Goal: Task Accomplishment & Management: Manage account settings

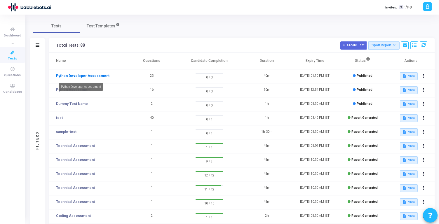
click at [84, 75] on link "Python Developer Assessment" at bounding box center [82, 75] width 53 height 5
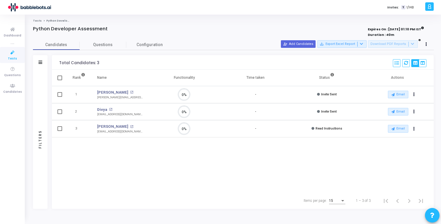
scroll to position [12, 15]
drag, startPoint x: 118, startPoint y: 99, endPoint x: 131, endPoint y: 101, distance: 12.8
click at [131, 100] on div "[PERSON_NAME] open_in_new [PERSON_NAME][EMAIL_ADDRESS][DOMAIN_NAME] [PERSON_NAM…" at bounding box center [120, 95] width 46 height 10
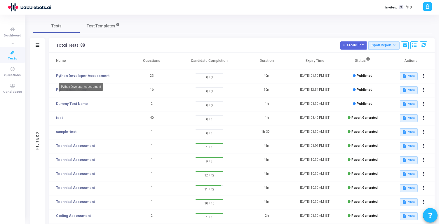
click at [72, 93] on mat-tooltip-component "Python Developer Assessment" at bounding box center [81, 87] width 53 height 16
click at [84, 88] on link "Python Assessment" at bounding box center [73, 89] width 34 height 5
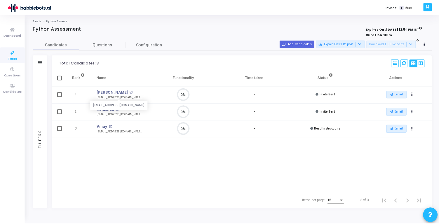
scroll to position [12, 15]
click at [414, 93] on icon "Actions" at bounding box center [414, 94] width 1 height 3
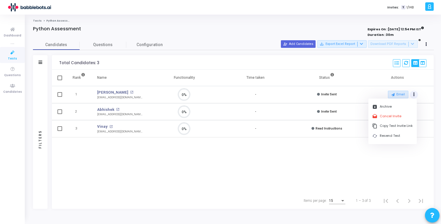
click at [414, 93] on icon "Actions" at bounding box center [414, 94] width 1 height 3
